Goal: Find specific page/section: Find specific page/section

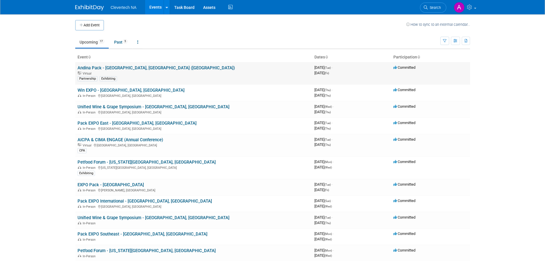
click at [132, 69] on link "Andina Pack - [GEOGRAPHIC_DATA], [GEOGRAPHIC_DATA] ([GEOGRAPHIC_DATA])" at bounding box center [156, 67] width 157 height 5
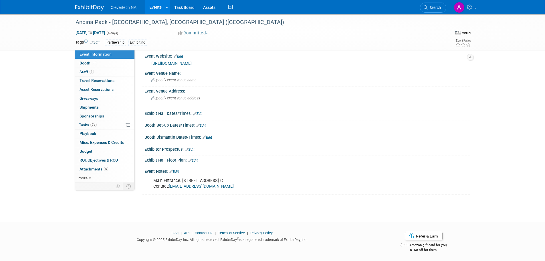
scroll to position [6, 0]
click at [202, 112] on link "Edit" at bounding box center [197, 112] width 9 height 4
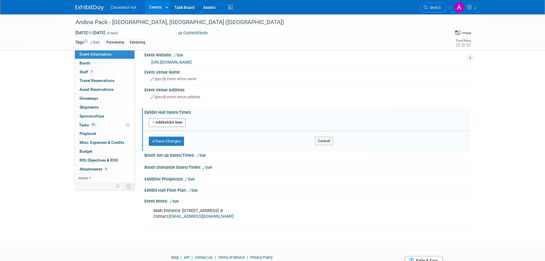
click at [204, 121] on div "Add Another Exhibit Date" at bounding box center [306, 122] width 325 height 11
click at [171, 61] on link "https://andinapack.com/en" at bounding box center [171, 62] width 40 height 5
click at [173, 124] on button "Add Another Exhibit Date" at bounding box center [167, 122] width 37 height 9
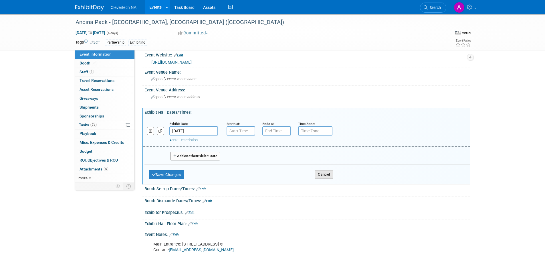
click at [327, 178] on button "Cancel" at bounding box center [324, 174] width 19 height 9
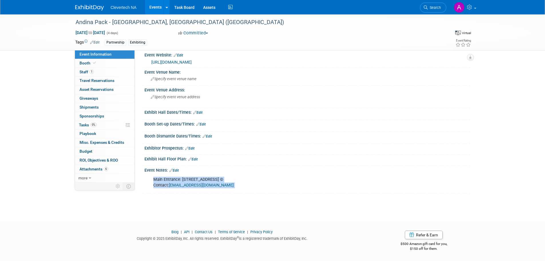
drag, startPoint x: 152, startPoint y: 179, endPoint x: 269, endPoint y: 195, distance: 118.3
click at [269, 195] on div "Andina Pack - Bogota, Colombia (Dodona) Nov 4, 2025 to Nov 7, 2025 (4 days) Nov…" at bounding box center [272, 110] width 545 height 202
click at [292, 149] on div "Exhibitor Prospectus: Edit" at bounding box center [306, 147] width 325 height 7
click at [308, 156] on div "Exhibit Hall Floor Plan: Edit" at bounding box center [306, 157] width 325 height 7
click at [95, 72] on link "1 Staff 1" at bounding box center [104, 72] width 59 height 9
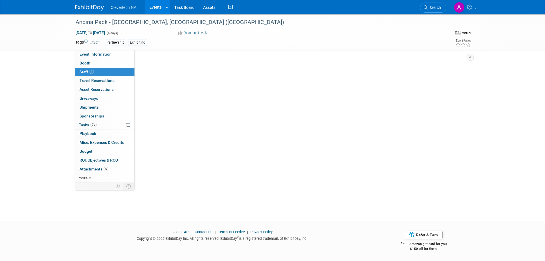
scroll to position [0, 0]
